Goal: Task Accomplishment & Management: Manage account settings

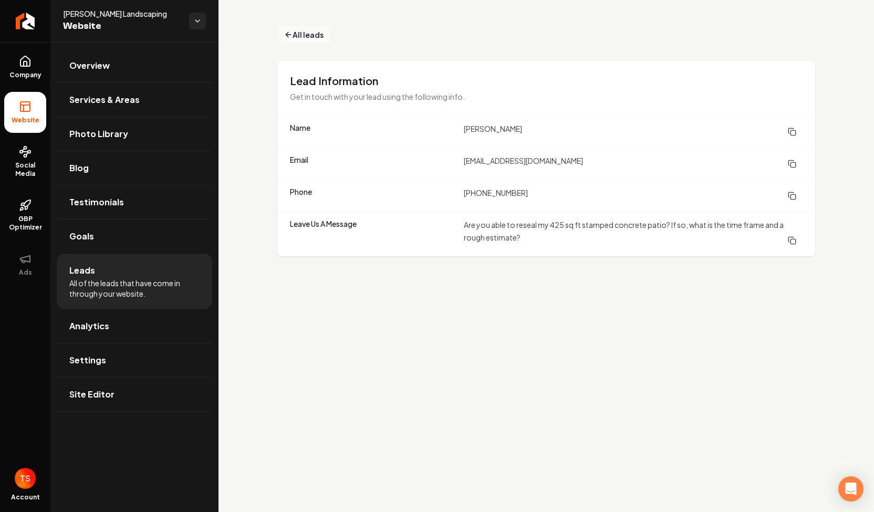
click at [287, 32] on icon "Main content area" at bounding box center [288, 34] width 8 height 13
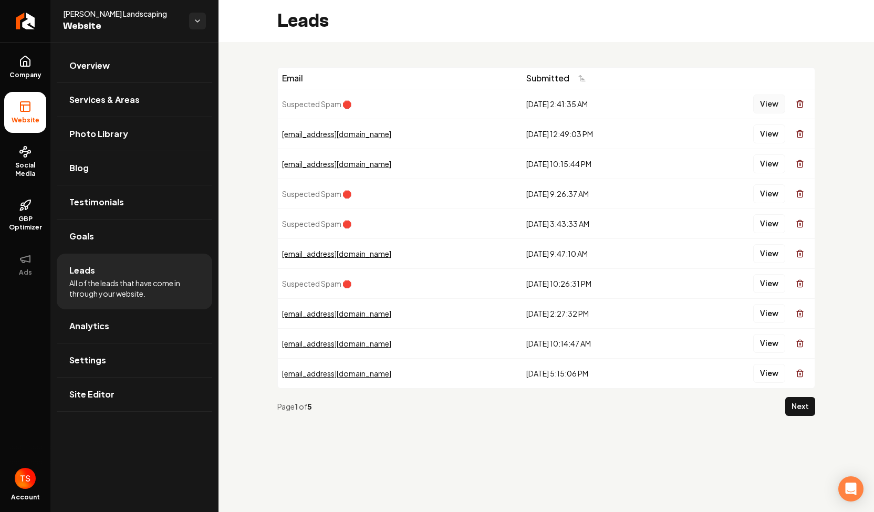
click at [767, 104] on button "View" at bounding box center [770, 104] width 32 height 19
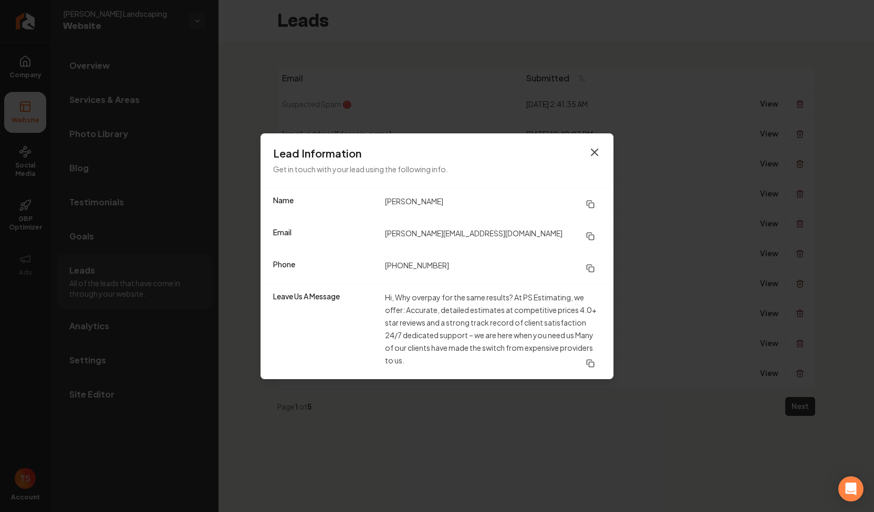
click at [595, 155] on icon "button" at bounding box center [595, 152] width 13 height 13
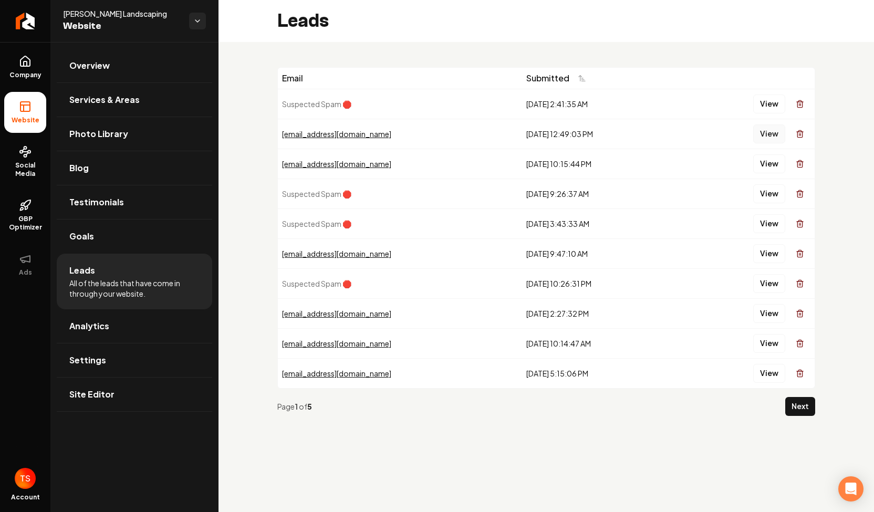
click at [776, 132] on button "View" at bounding box center [770, 134] width 32 height 19
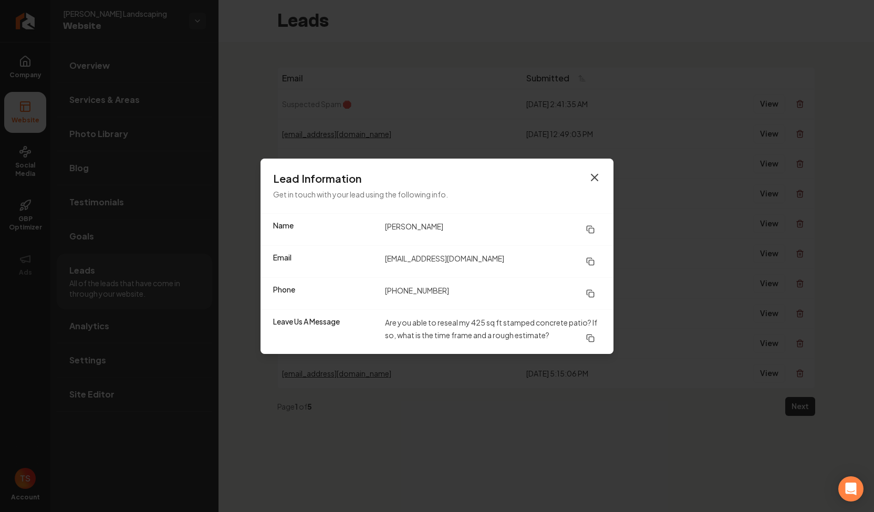
click at [593, 182] on icon "button" at bounding box center [595, 177] width 13 height 13
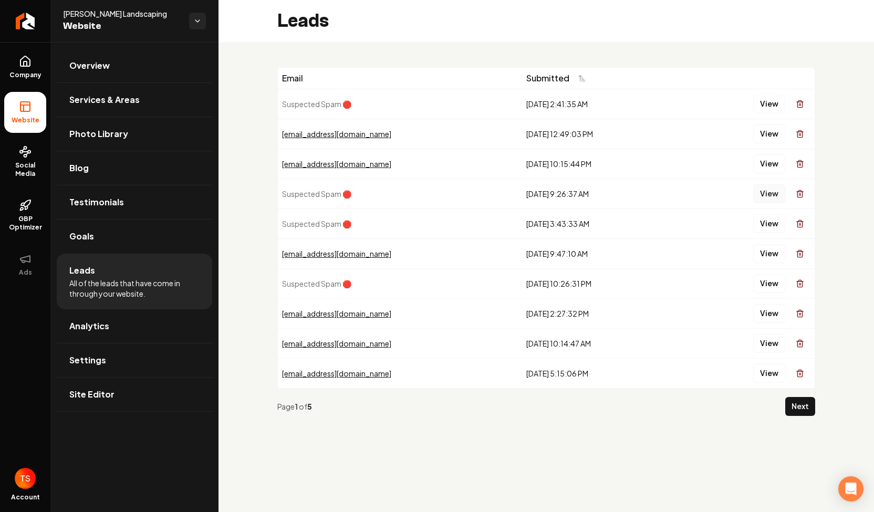
click at [778, 194] on button "View" at bounding box center [770, 193] width 32 height 19
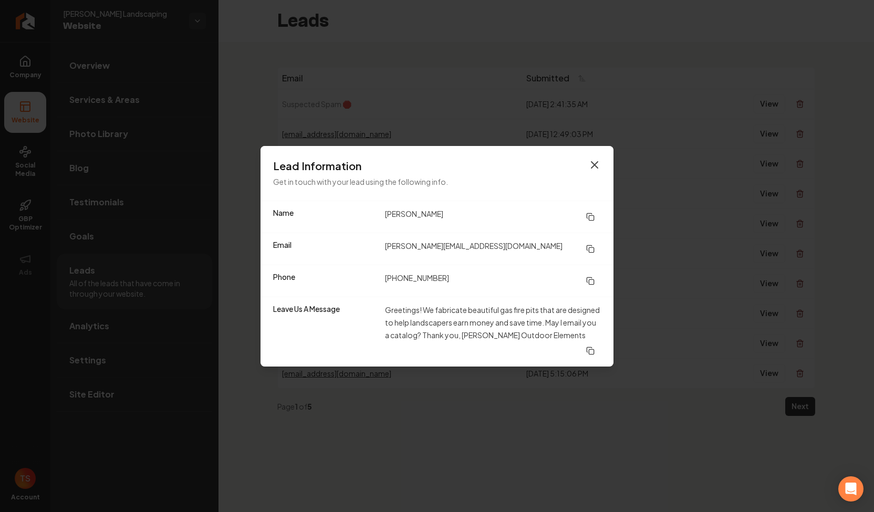
click at [598, 167] on icon "button" at bounding box center [595, 165] width 13 height 13
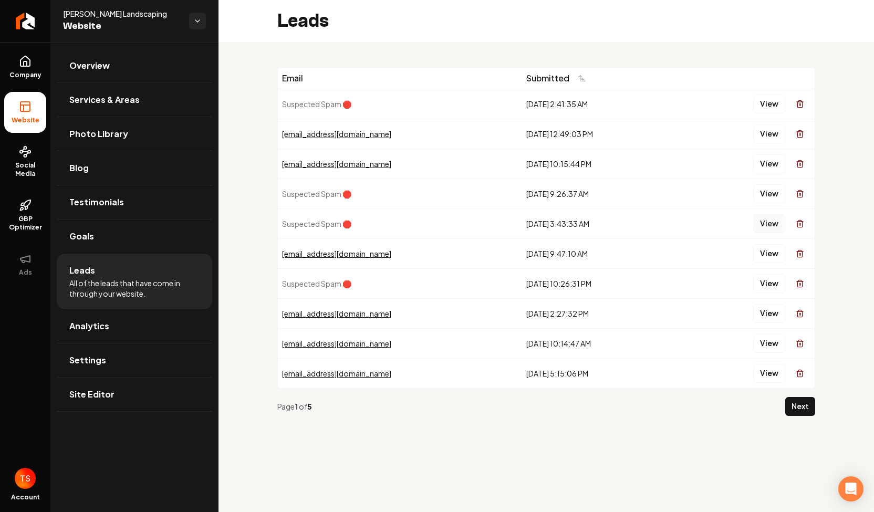
click at [780, 225] on button "View" at bounding box center [770, 223] width 32 height 19
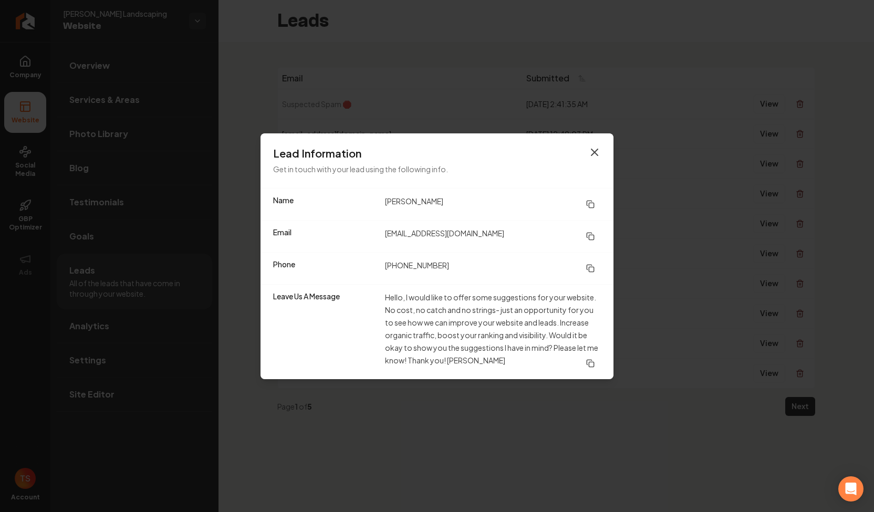
click at [600, 158] on icon "button" at bounding box center [595, 152] width 13 height 13
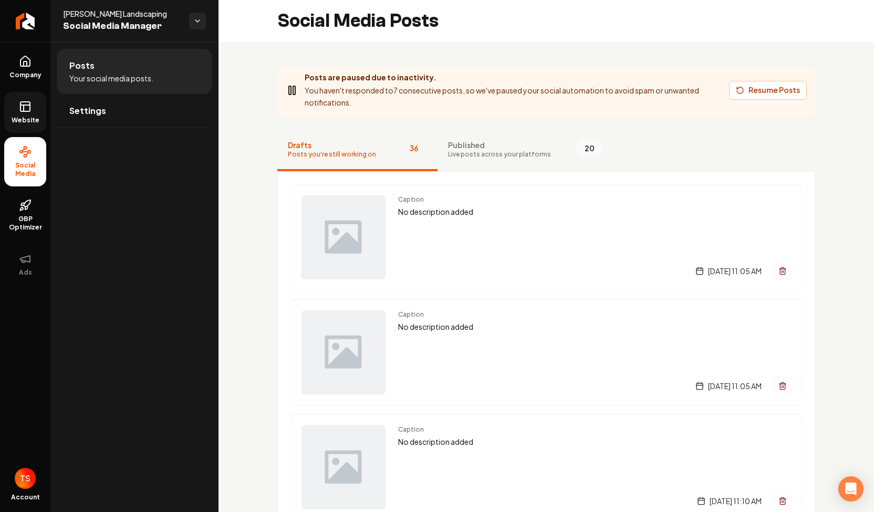
click at [28, 110] on icon at bounding box center [25, 106] width 13 height 13
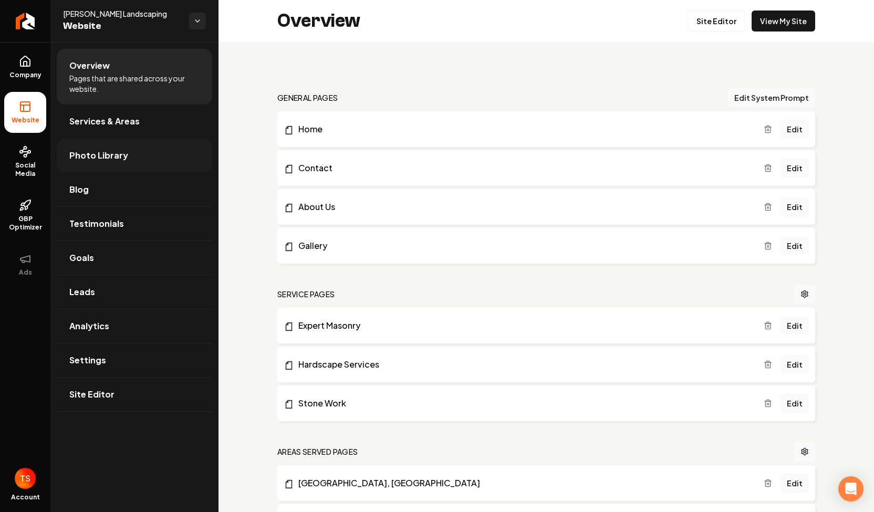
click at [116, 162] on link "Photo Library" at bounding box center [135, 156] width 156 height 34
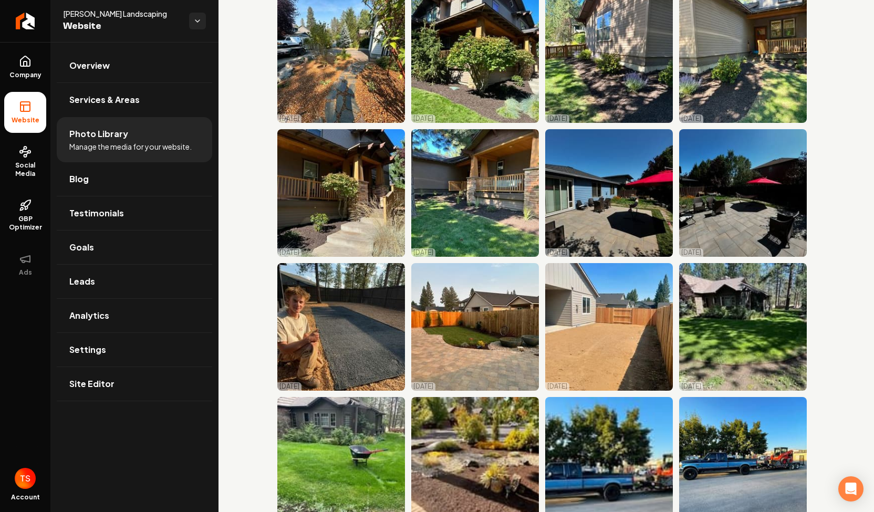
scroll to position [2255, 0]
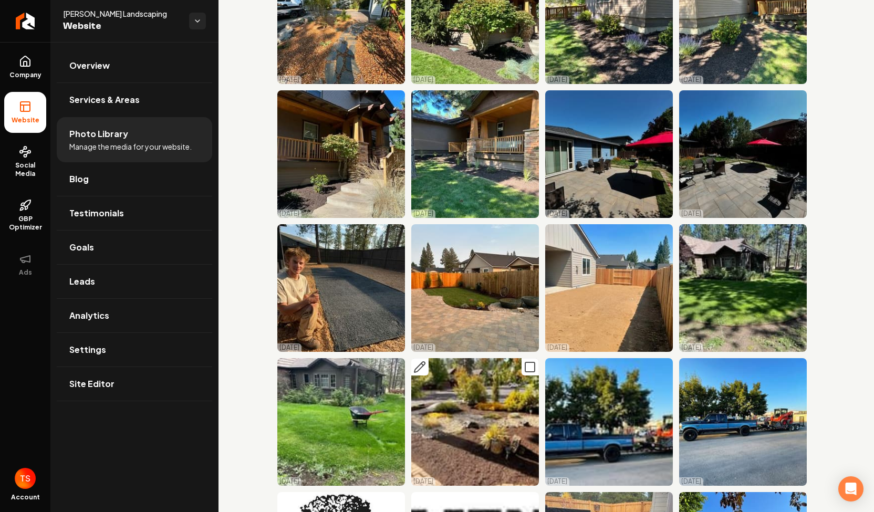
click at [414, 361] on icon "Main content area" at bounding box center [420, 367] width 13 height 13
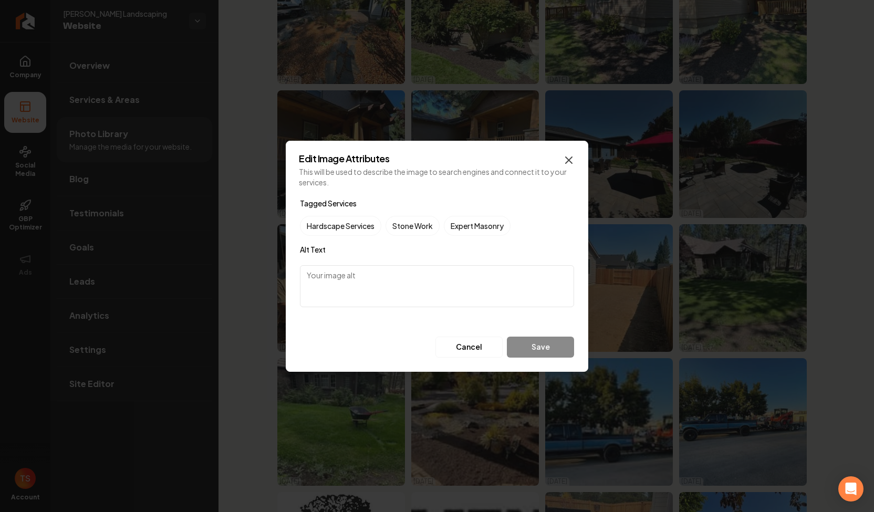
click at [567, 166] on icon "button" at bounding box center [569, 160] width 13 height 13
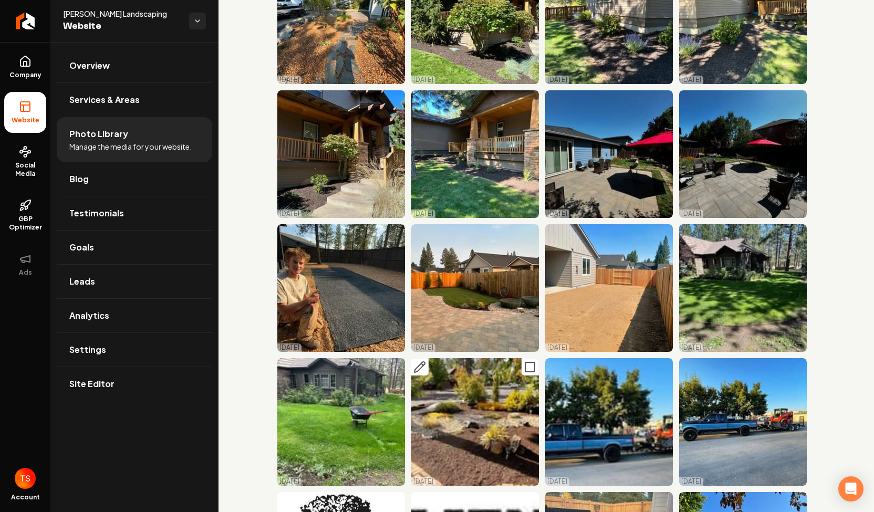
click at [506, 358] on img "Main content area" at bounding box center [475, 422] width 128 height 128
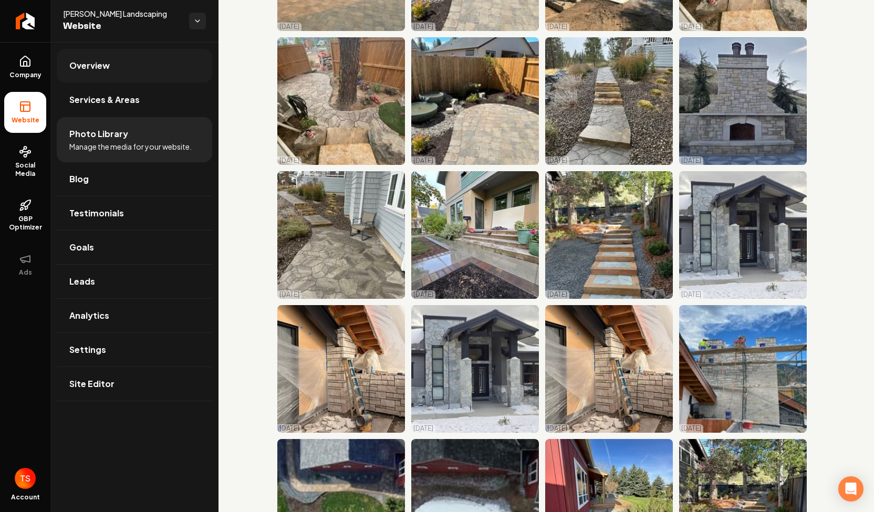
click at [112, 67] on link "Overview" at bounding box center [135, 66] width 156 height 34
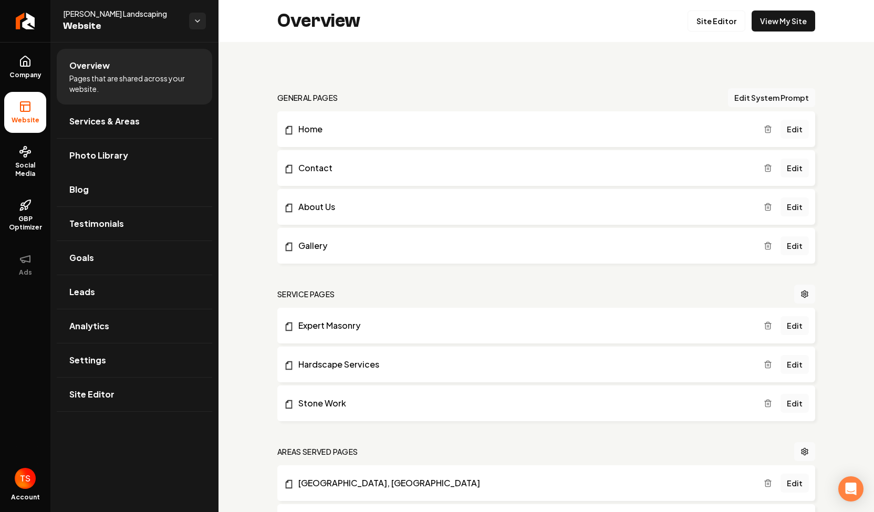
click at [781, 125] on link "Edit" at bounding box center [795, 129] width 28 height 19
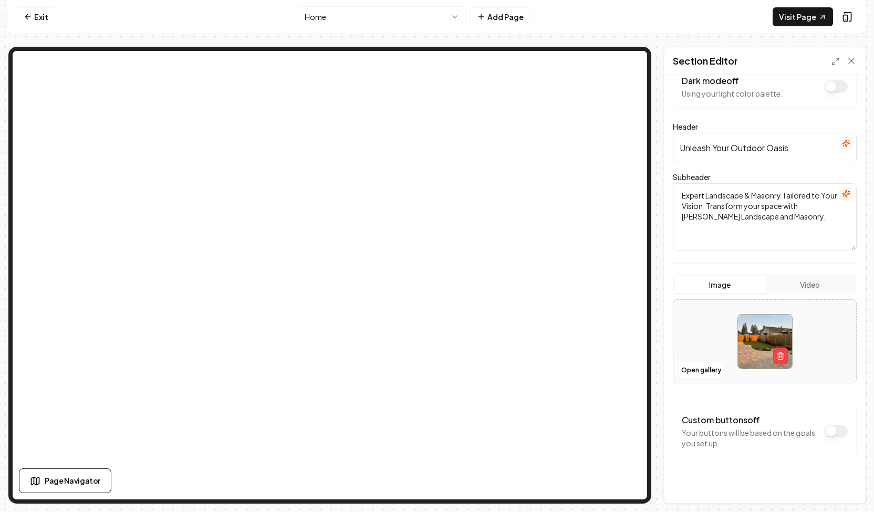
scroll to position [22, 0]
click at [783, 216] on textarea "Expert Landscape & Masonry Tailored to Your Vision. Transform your space with […" at bounding box center [765, 216] width 184 height 67
click at [746, 199] on textarea "Expert Landscape & Masonry Tailored to Your Vision. Transform your space with […" at bounding box center [765, 216] width 184 height 67
click at [796, 200] on textarea "Expert Landscape & Masonry Tailored to Your Vision. Transform your space with […" at bounding box center [765, 216] width 184 height 67
click at [739, 194] on textarea "Expert Landscape & Masonry Tailored to Your Vision. Transform your space with […" at bounding box center [765, 216] width 184 height 67
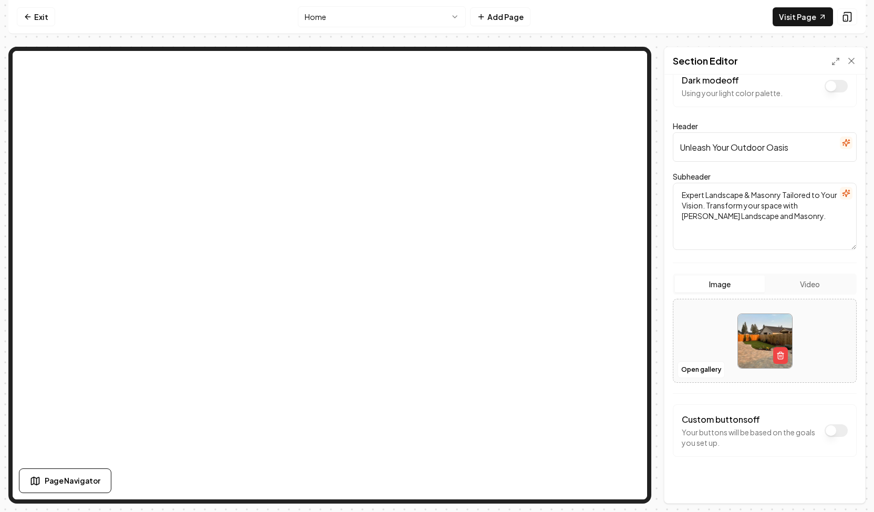
click at [739, 194] on textarea "Expert Landscape & Masonry Tailored to Your Vision. Transform your space with […" at bounding box center [765, 216] width 184 height 67
click at [700, 222] on textarea "Expert Hardscape & Masonry Tailored to Your Vision. Transform your space with […" at bounding box center [765, 216] width 184 height 67
click at [798, 210] on textarea "Expert Hardscape & Masonry Tailored to Your Vision. Transform your space with […" at bounding box center [765, 216] width 184 height 67
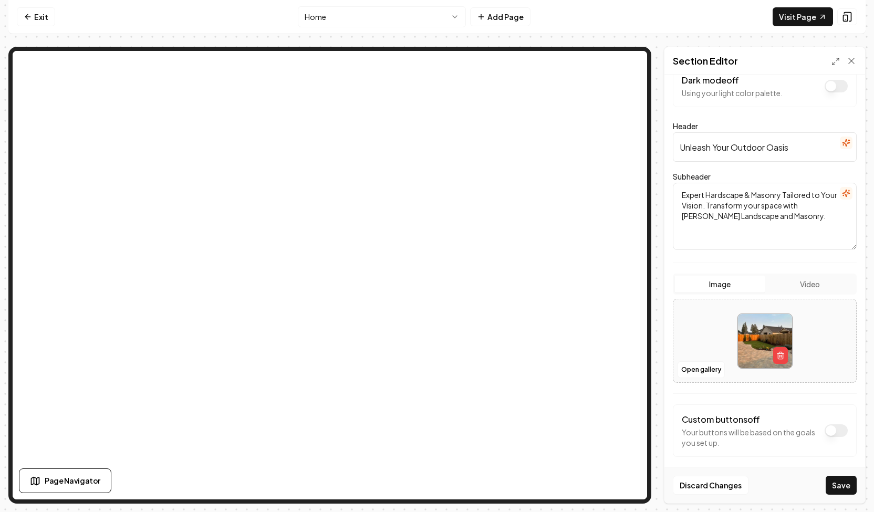
click at [706, 193] on textarea "Expert Hardscape & Masonry Tailored to Your Vision. Transform your space with […" at bounding box center [765, 216] width 184 height 67
type textarea "Expert Hardscape & Masonry Tailored to Your Vision. Transform your space with […"
click at [735, 251] on form "Dark mode off Using your light color palette. Header Unleash Your Outdoor Oasis…" at bounding box center [765, 282] width 184 height 434
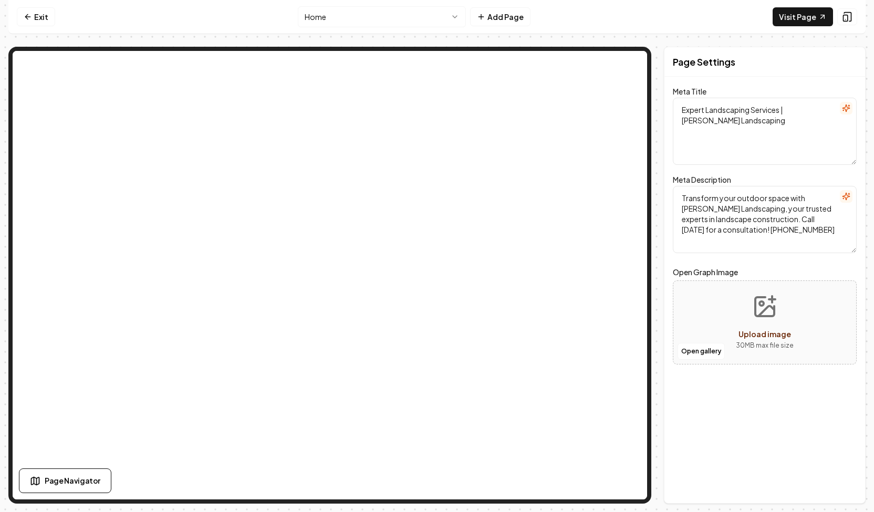
scroll to position [0, 0]
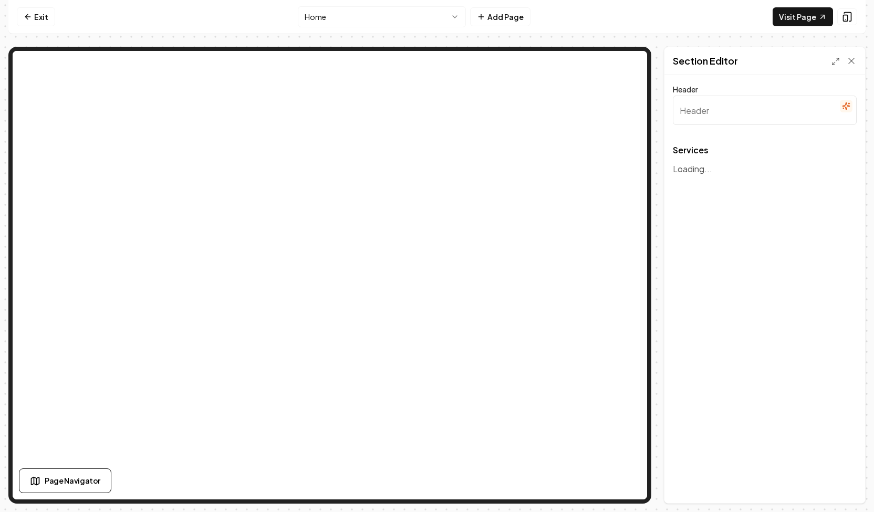
type input "Our Expert Landscaping Services"
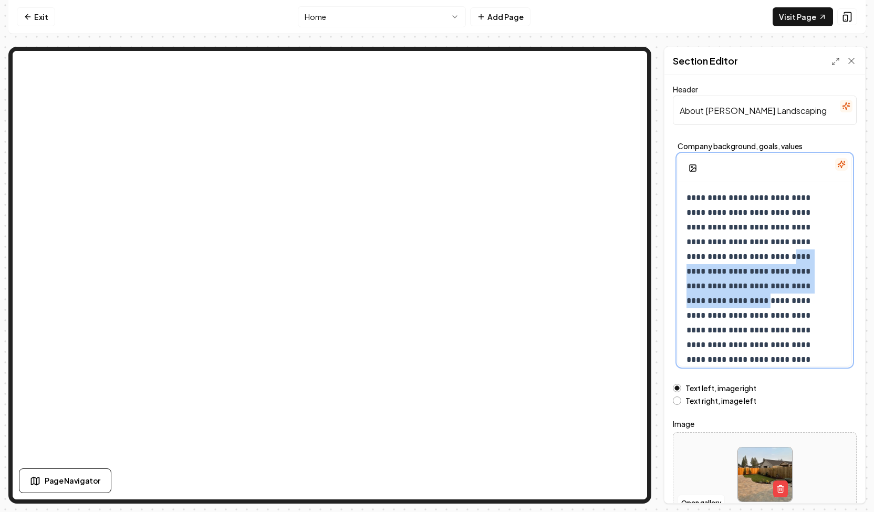
drag, startPoint x: 685, startPoint y: 273, endPoint x: 757, endPoint y: 298, distance: 76.5
click at [757, 298] on div "**********" at bounding box center [764, 301] width 173 height 238
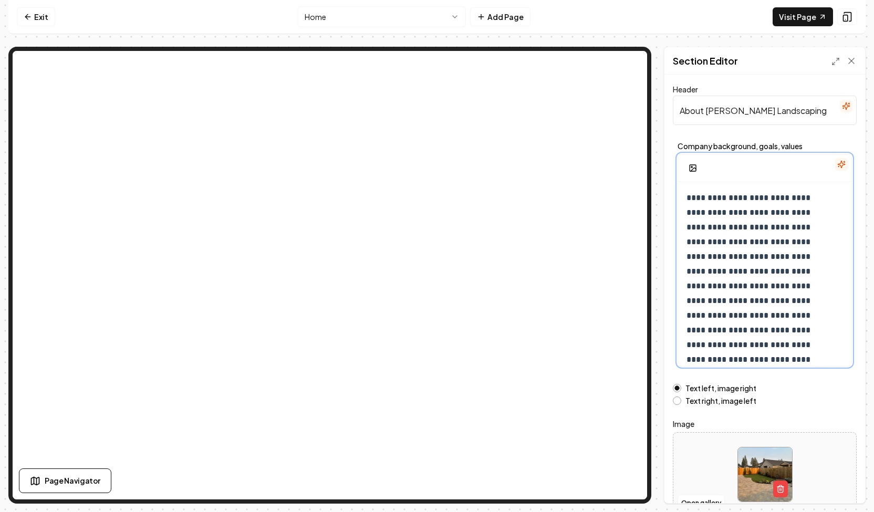
click at [776, 319] on p "**********" at bounding box center [757, 301] width 141 height 221
drag, startPoint x: 737, startPoint y: 288, endPoint x: 773, endPoint y: 314, distance: 44.2
click at [751, 296] on p "**********" at bounding box center [757, 301] width 141 height 221
click at [771, 315] on p "**********" at bounding box center [757, 301] width 141 height 221
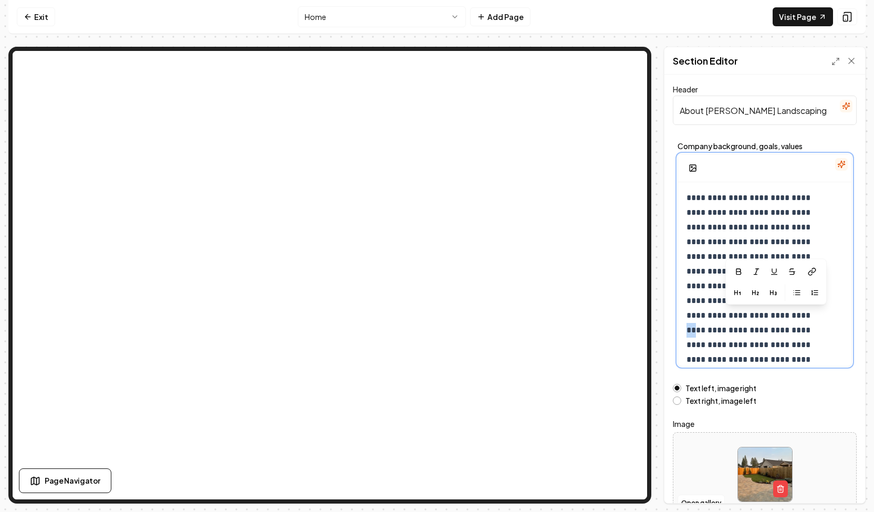
click at [771, 315] on p "**********" at bounding box center [757, 301] width 141 height 221
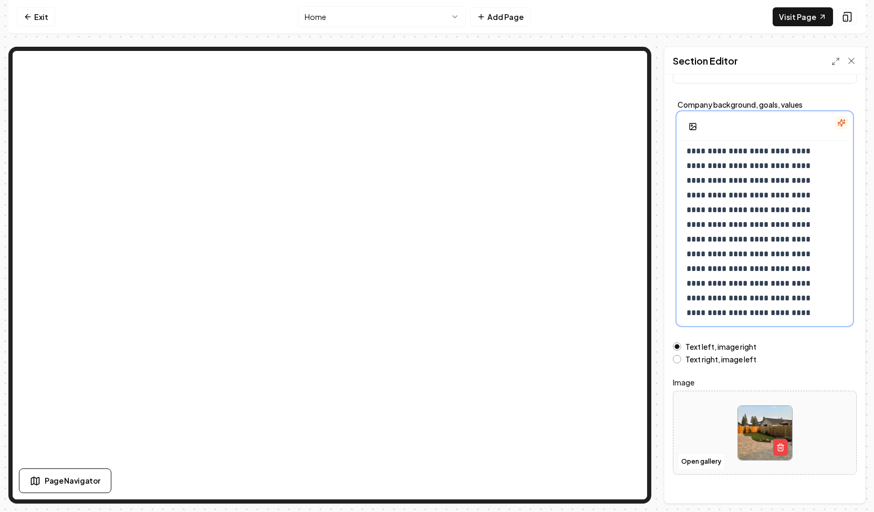
scroll to position [54, 0]
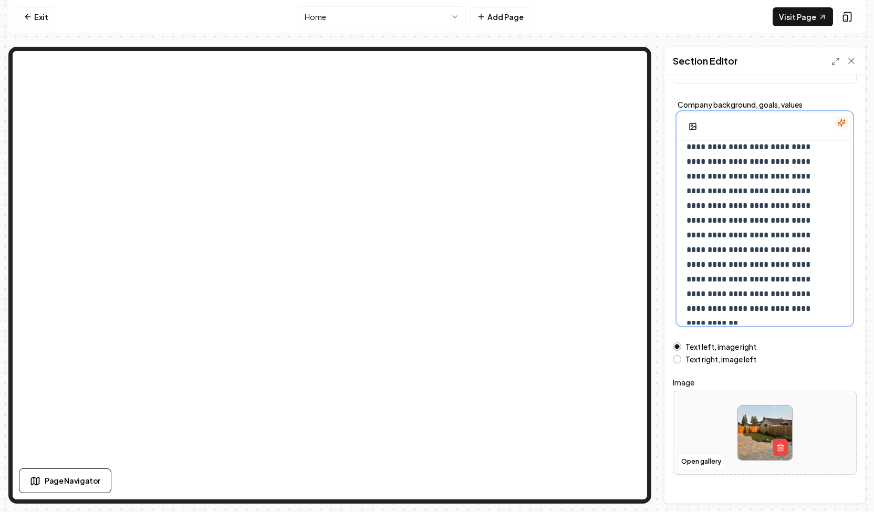
click at [769, 292] on p "**********" at bounding box center [757, 206] width 141 height 221
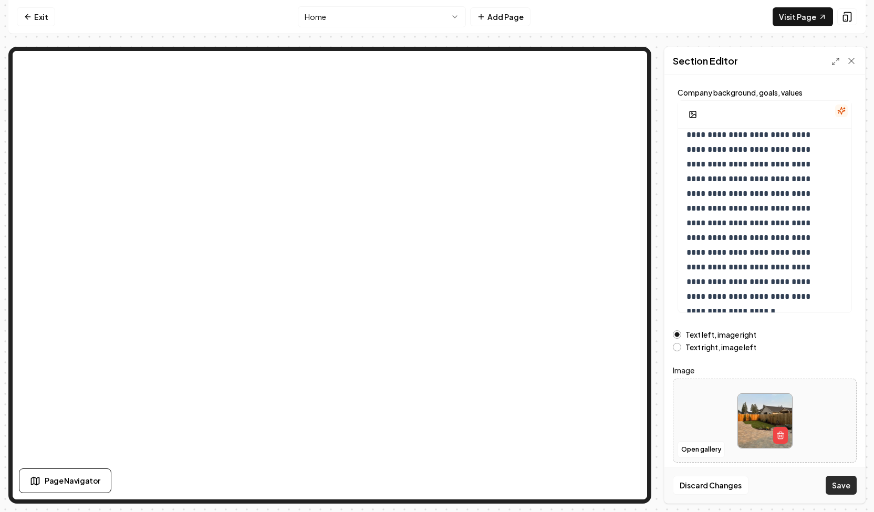
click at [843, 487] on button "Save" at bounding box center [841, 485] width 31 height 19
click at [409, 16] on html "**********" at bounding box center [437, 256] width 874 height 512
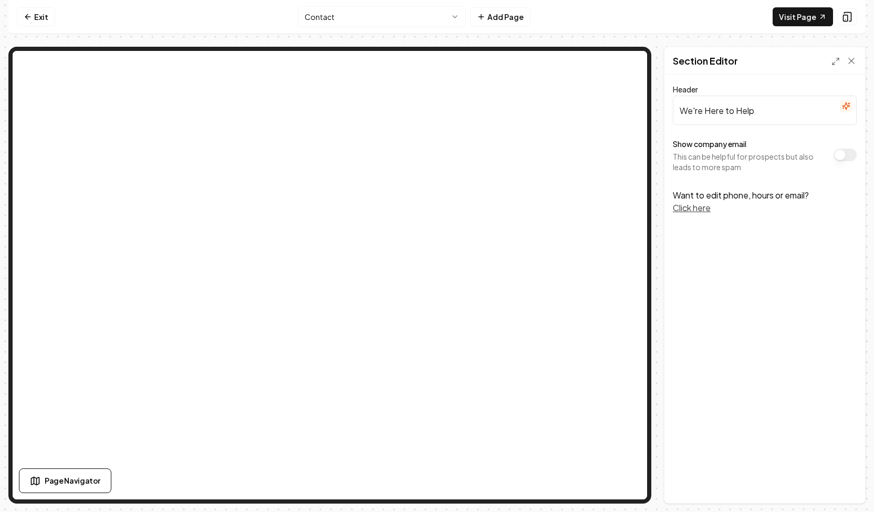
click at [704, 208] on button "Click here" at bounding box center [692, 208] width 38 height 13
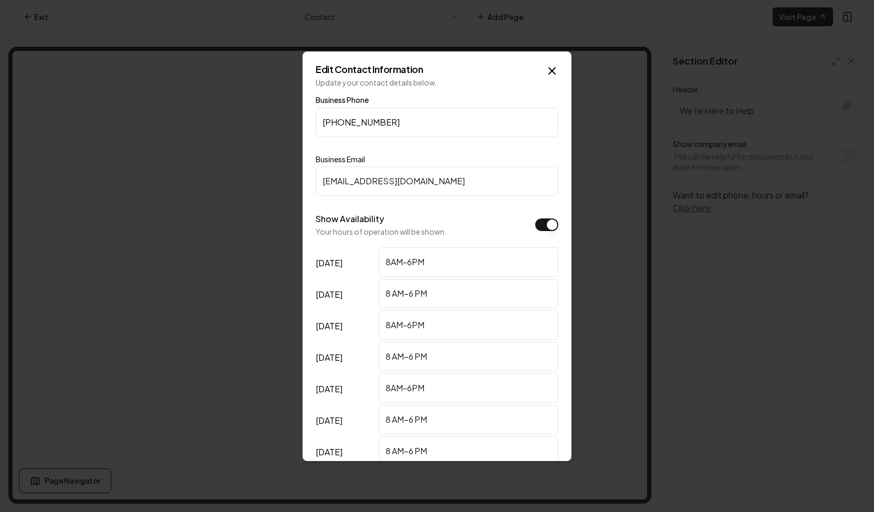
click at [431, 264] on input "8AM-6PM" at bounding box center [469, 261] width 180 height 29
click at [535, 228] on button "Show Availability" at bounding box center [546, 225] width 23 height 13
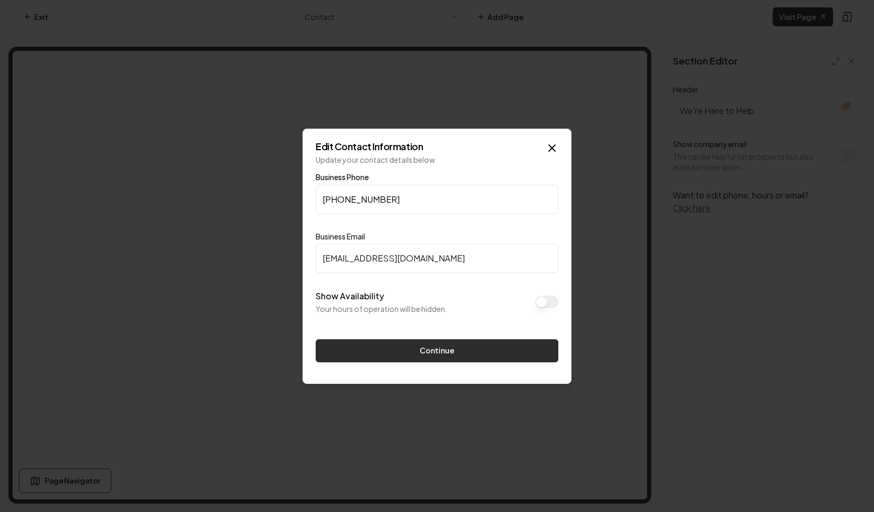
click at [465, 345] on button "Continue" at bounding box center [437, 350] width 243 height 23
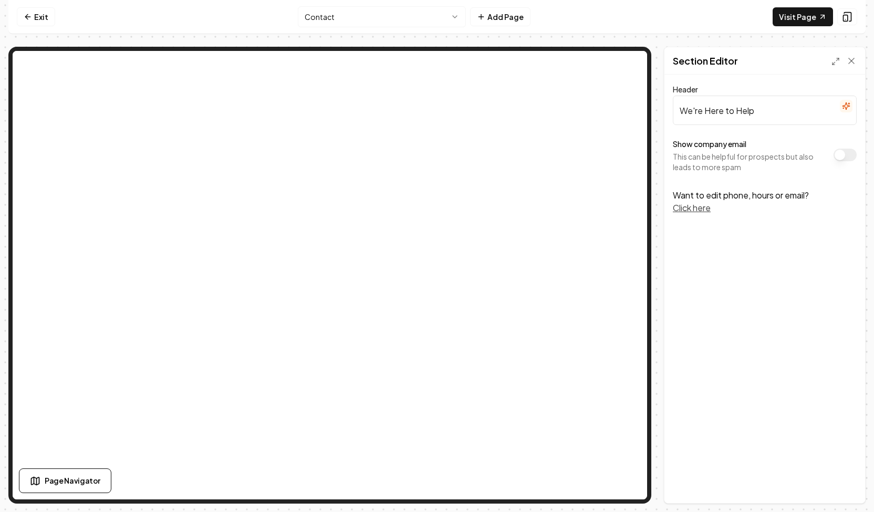
click at [443, 12] on html "Computer Required This feature is only available on a computer. Please switch t…" at bounding box center [437, 256] width 874 height 512
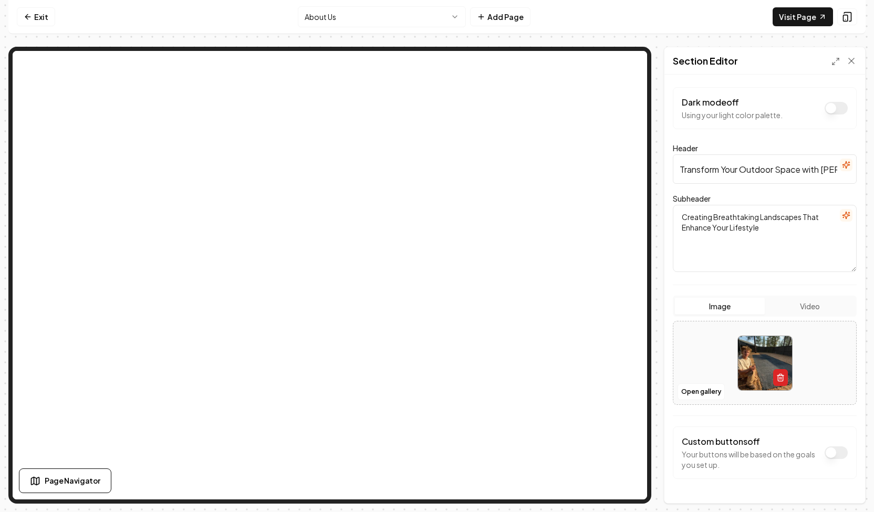
click at [779, 374] on icon "button" at bounding box center [780, 375] width 3 height 2
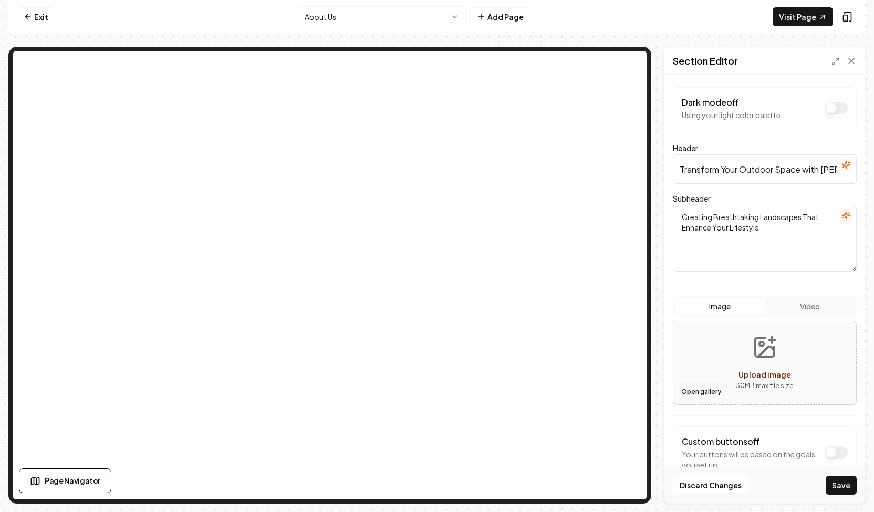
click at [705, 397] on button "Open gallery" at bounding box center [701, 392] width 47 height 17
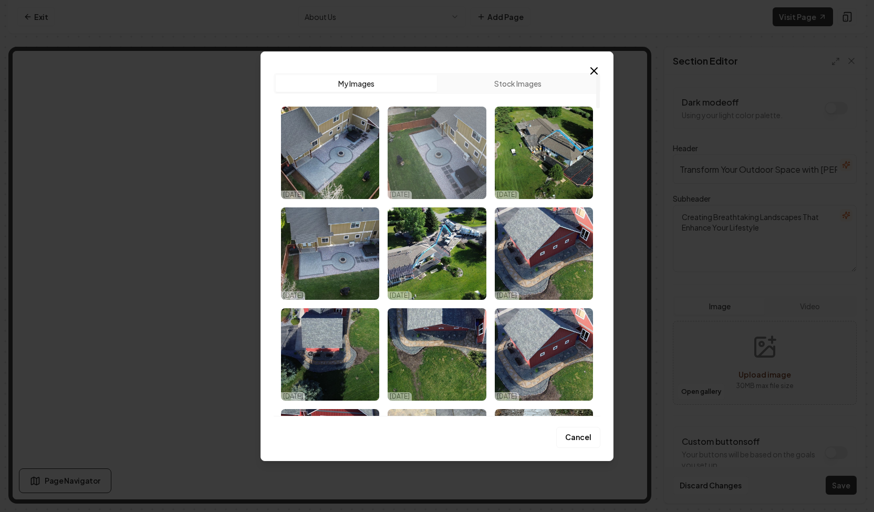
click at [462, 163] on img "Select image image_689cc9975c7cd75eb8ad69c6.JPG" at bounding box center [437, 153] width 98 height 92
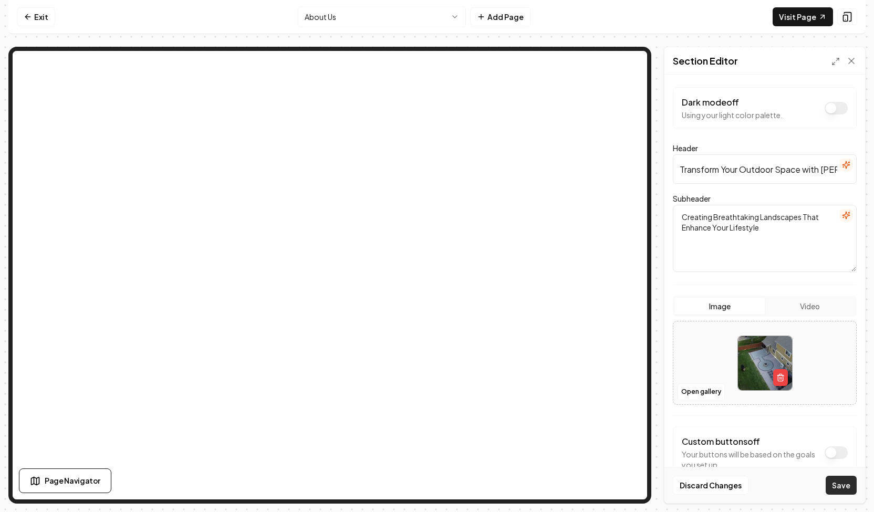
click at [845, 485] on button "Save" at bounding box center [841, 485] width 31 height 19
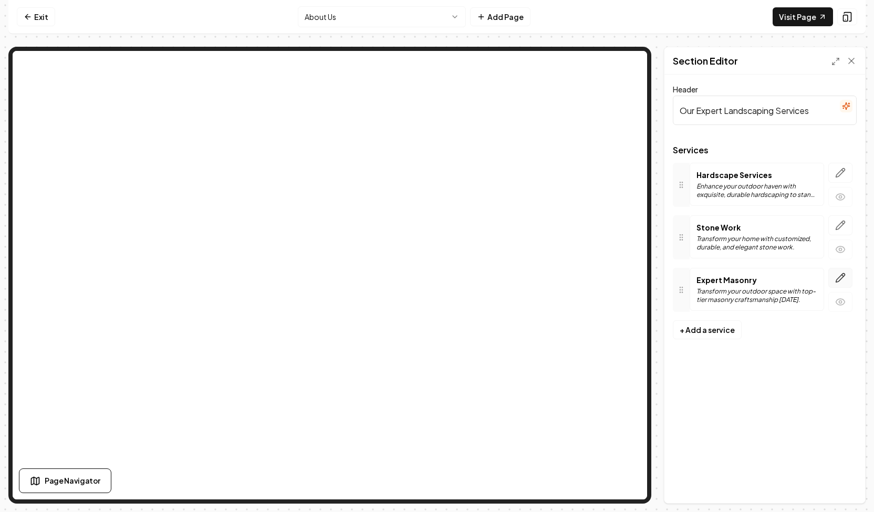
click at [842, 273] on icon "button" at bounding box center [840, 278] width 11 height 11
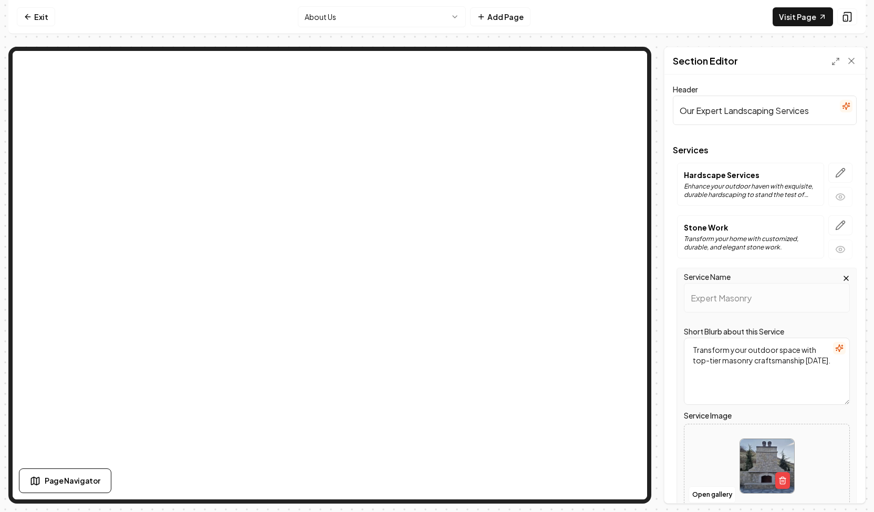
click at [842, 280] on icon "button" at bounding box center [846, 278] width 8 height 8
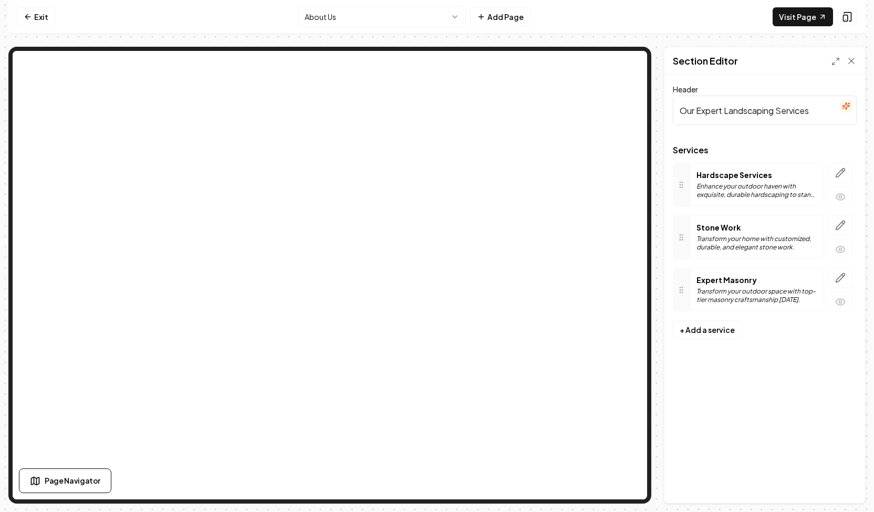
click at [683, 292] on icon at bounding box center [681, 290] width 8 height 8
click at [837, 274] on icon "button" at bounding box center [840, 278] width 11 height 11
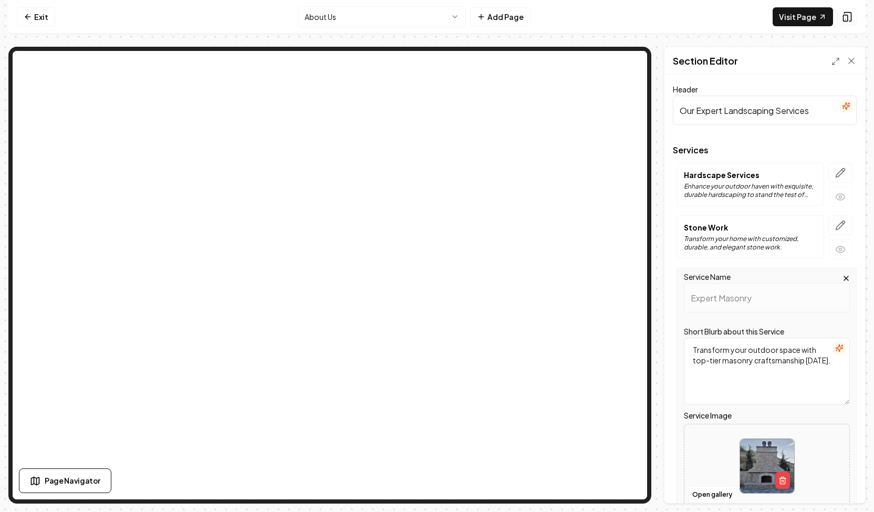
scroll to position [94, 0]
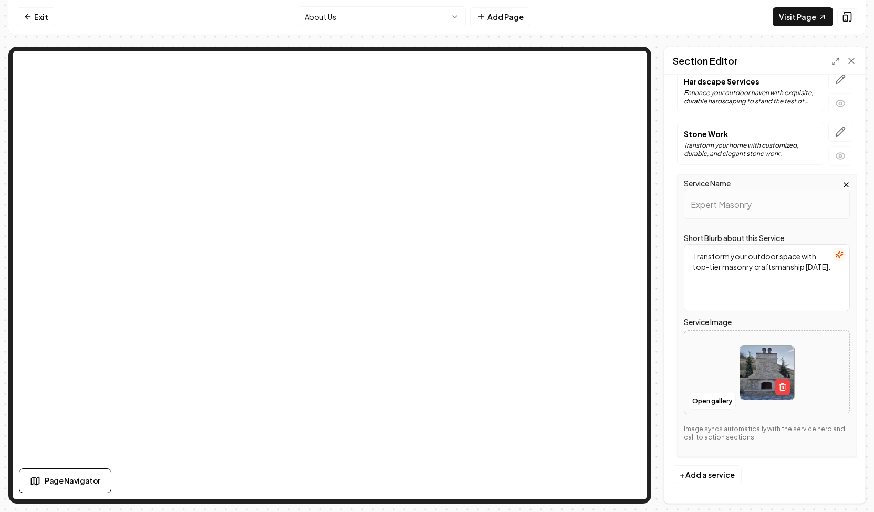
click at [782, 293] on textarea "Transform your outdoor space with top-tier masonry craftsmanship [DATE]." at bounding box center [767, 277] width 166 height 67
click at [758, 99] on p "Enhance your outdoor haven with exquisite, durable hardscaping to stand the tes…" at bounding box center [750, 97] width 133 height 17
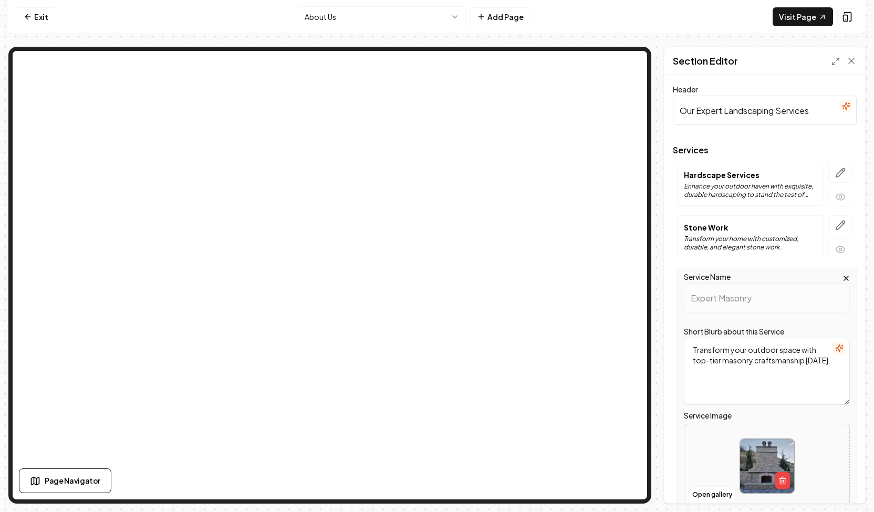
click at [803, 101] on input "Our Expert Landscaping Services" at bounding box center [765, 110] width 184 height 29
drag, startPoint x: 777, startPoint y: 111, endPoint x: 698, endPoint y: 106, distance: 79.0
click at [698, 106] on input "Our Expert Landscaping Services" at bounding box center [765, 110] width 184 height 29
type input "Our Expert Services"
click at [834, 485] on button "Save" at bounding box center [841, 485] width 31 height 19
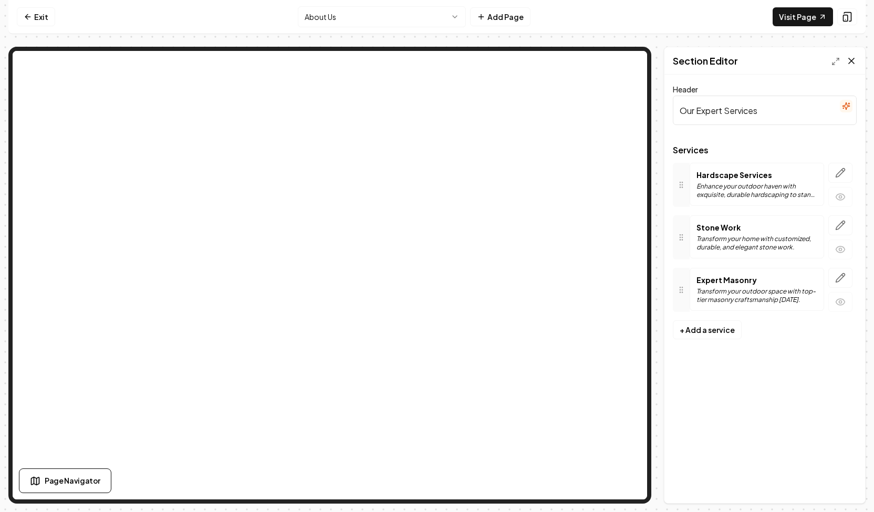
click at [852, 60] on icon at bounding box center [851, 60] width 5 height 5
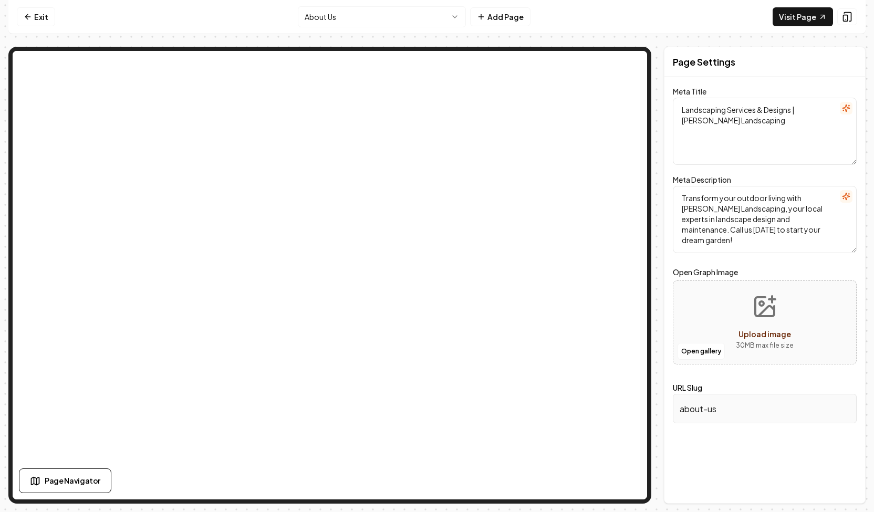
click at [401, 19] on html "Computer Required This feature is only available on a computer. Please switch t…" at bounding box center [437, 256] width 874 height 512
click at [413, 3] on nav "Exit About Us Add Page Visit Page" at bounding box center [437, 17] width 858 height 34
click at [415, 13] on html "Computer Required This feature is only available on a computer. Please switch t…" at bounding box center [437, 256] width 874 height 512
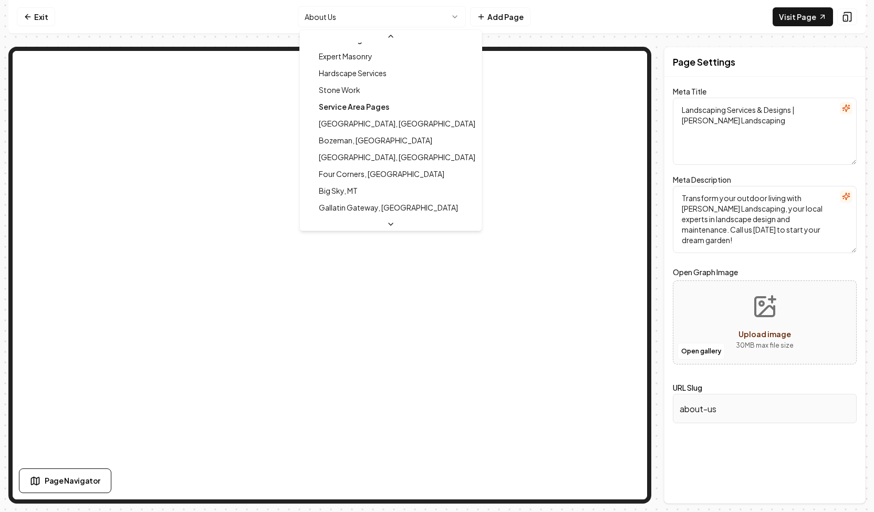
scroll to position [99, 0]
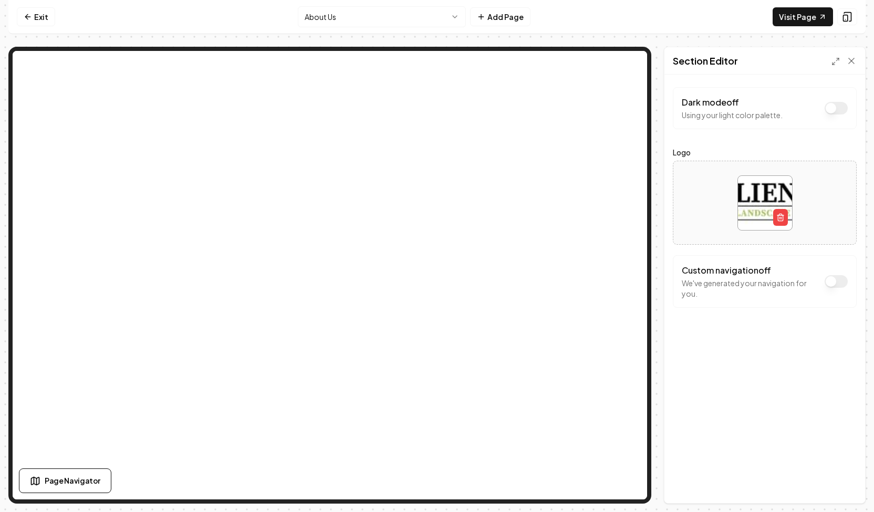
click at [354, 22] on html "Computer Required This feature is only available on a computer. Please switch t…" at bounding box center [437, 256] width 874 height 512
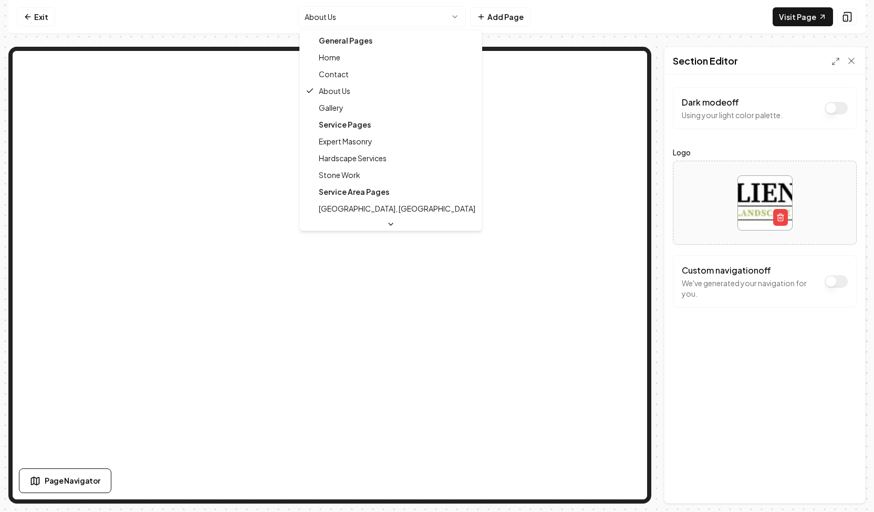
click at [344, 125] on div "Service Pages" at bounding box center [391, 124] width 178 height 17
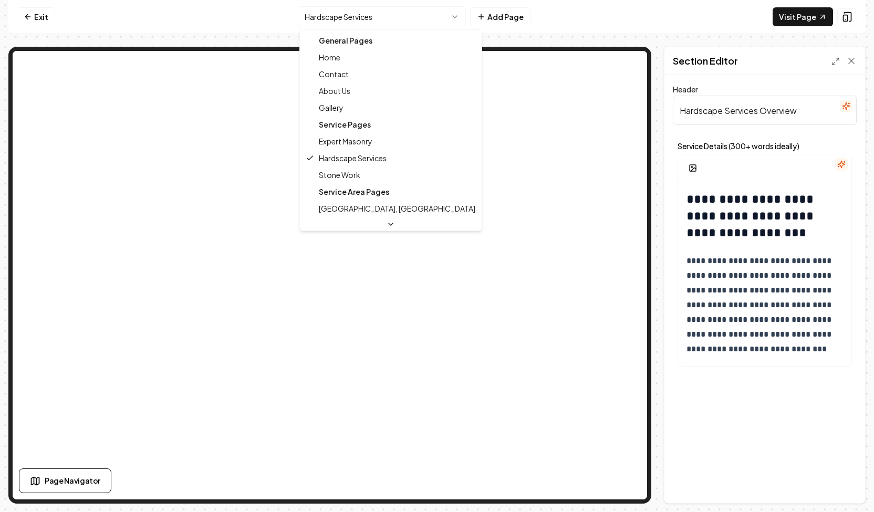
click at [431, 21] on html "**********" at bounding box center [437, 256] width 874 height 512
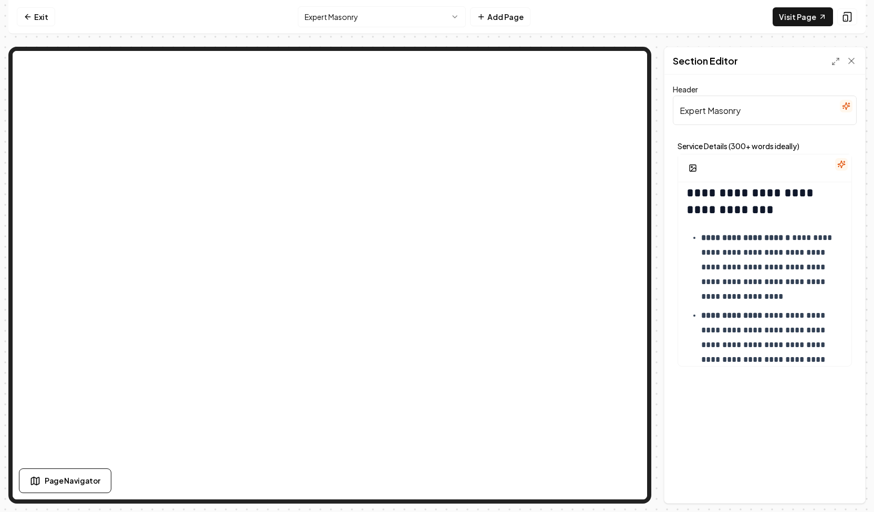
scroll to position [628, 0]
